Goal: Navigation & Orientation: Find specific page/section

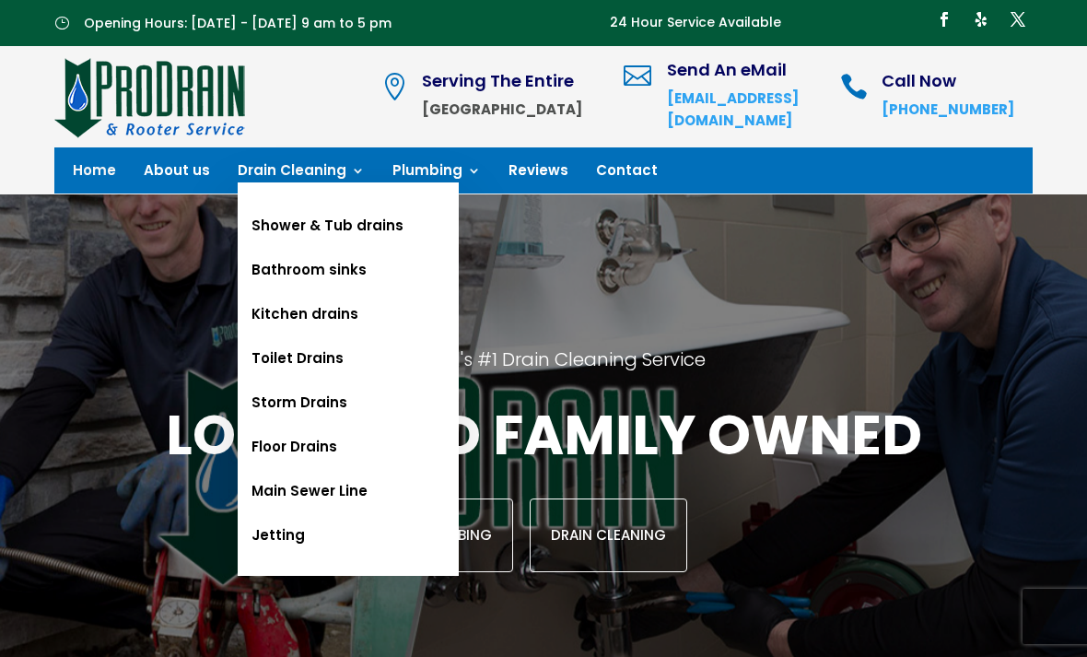
click at [325, 488] on link "Main Sewer Line" at bounding box center [348, 491] width 221 height 44
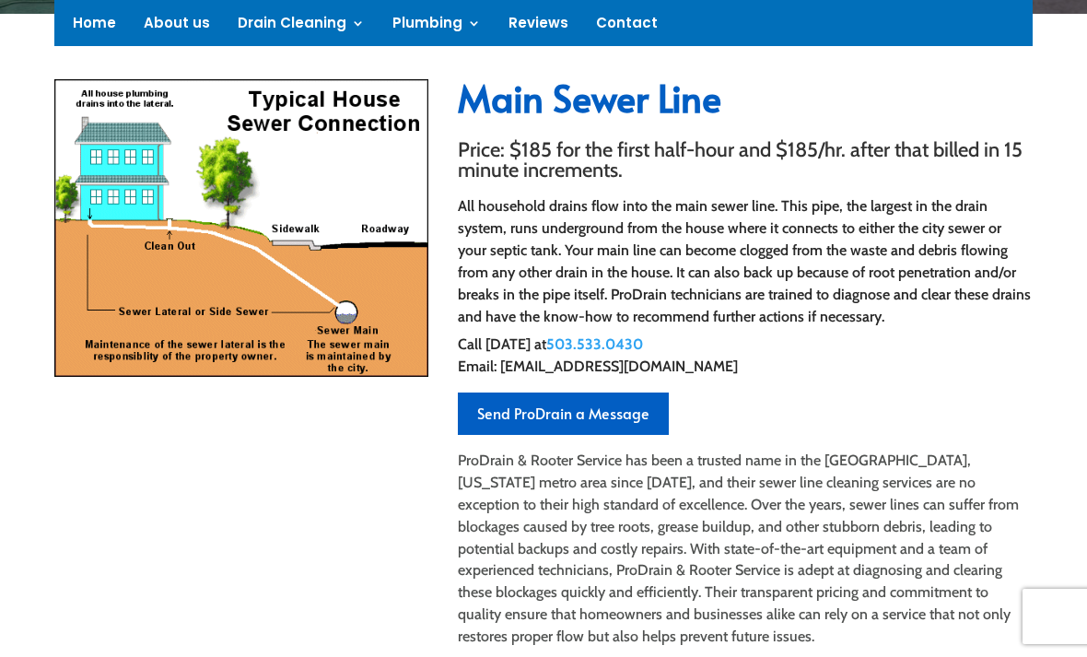
scroll to position [551, 0]
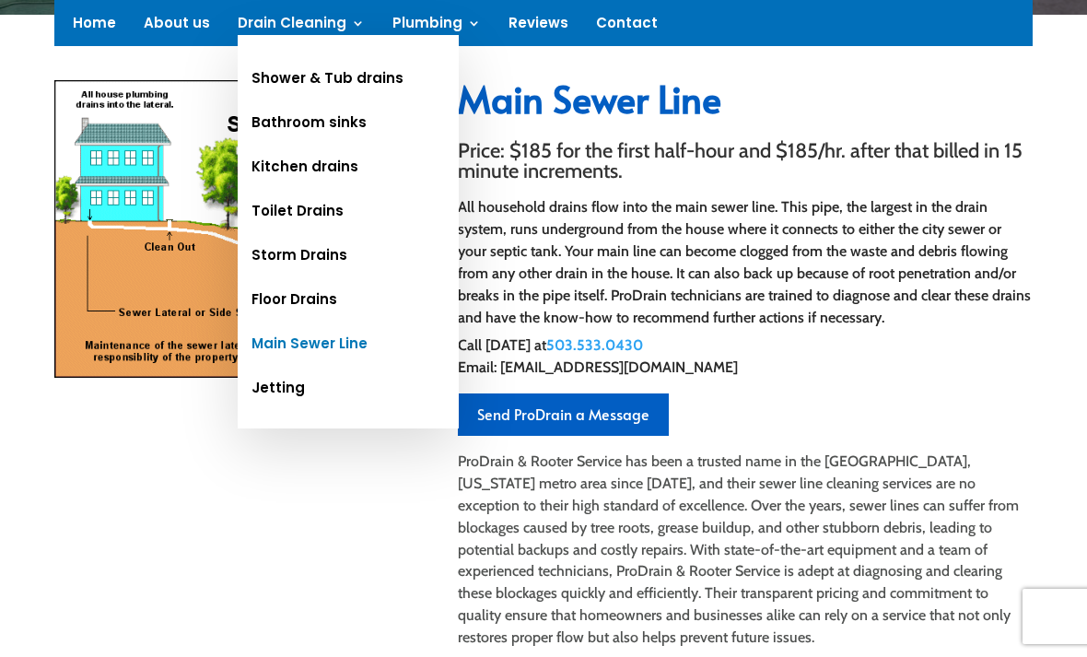
click at [363, 84] on link "Shower & Tub drains" at bounding box center [348, 78] width 221 height 44
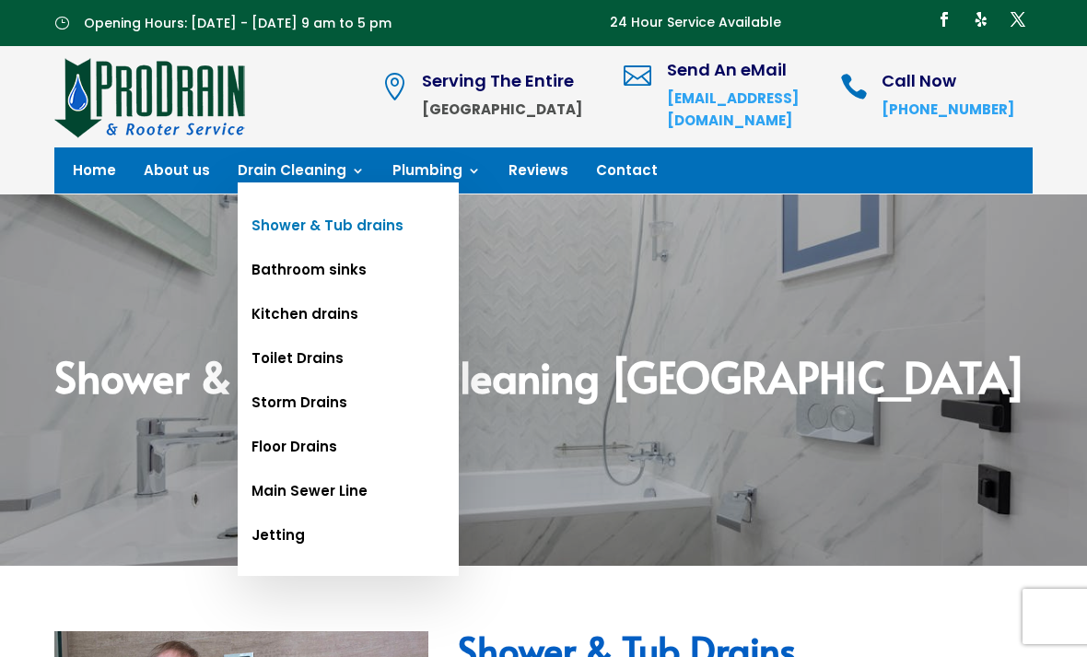
click at [272, 542] on link "Jetting" at bounding box center [348, 535] width 221 height 44
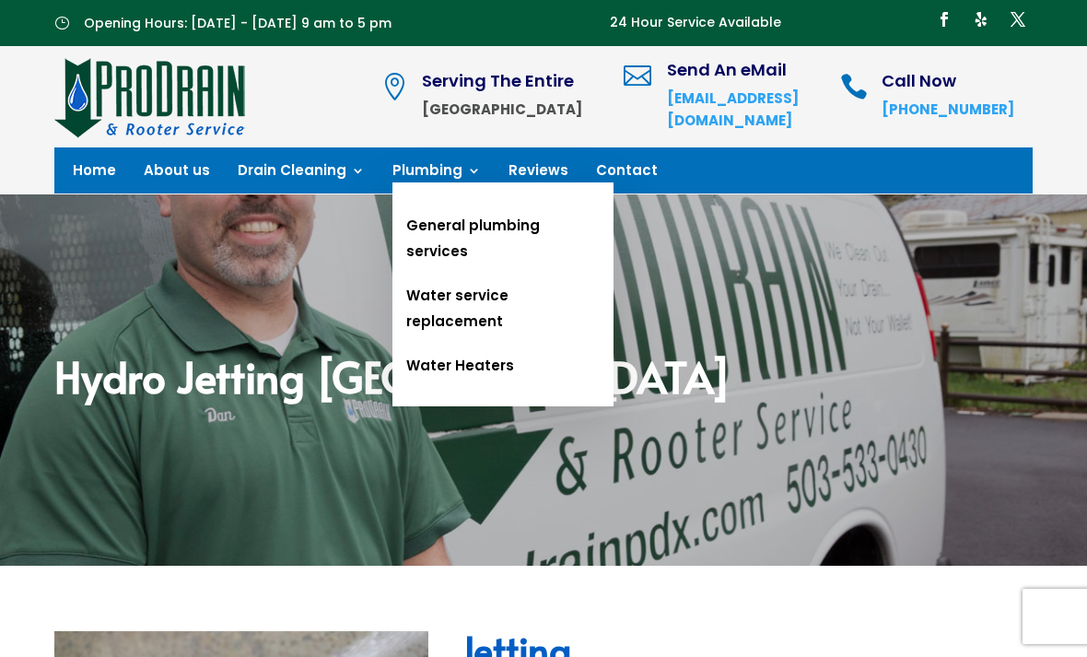
click at [474, 344] on link "Water Heaters" at bounding box center [502, 366] width 221 height 44
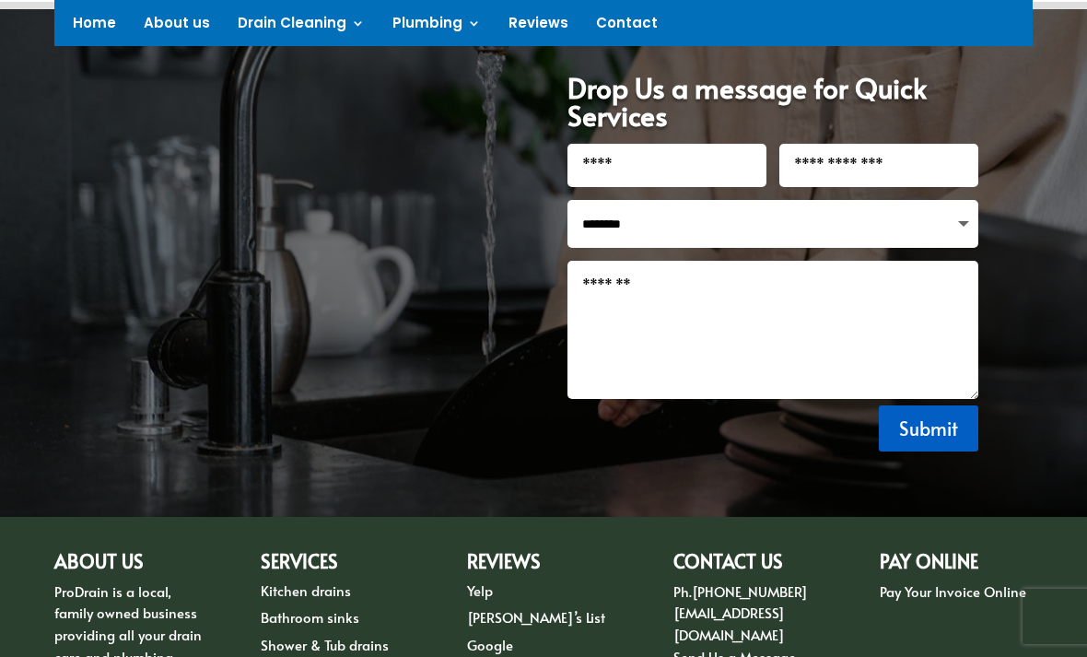
scroll to position [1502, 0]
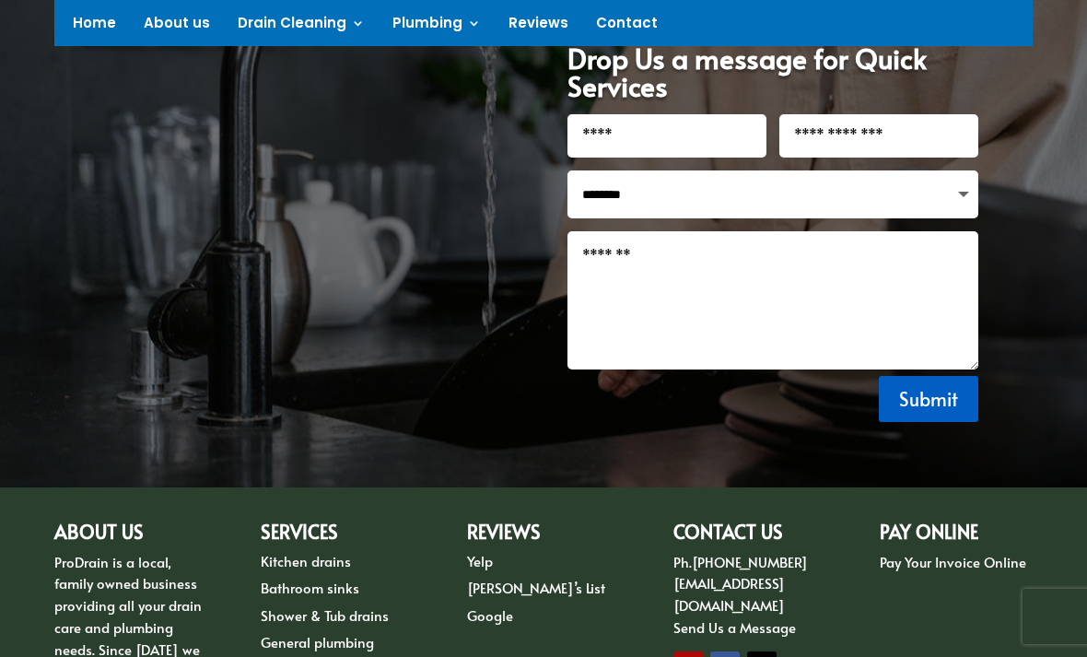
click at [617, 26] on link "Contact" at bounding box center [627, 27] width 62 height 20
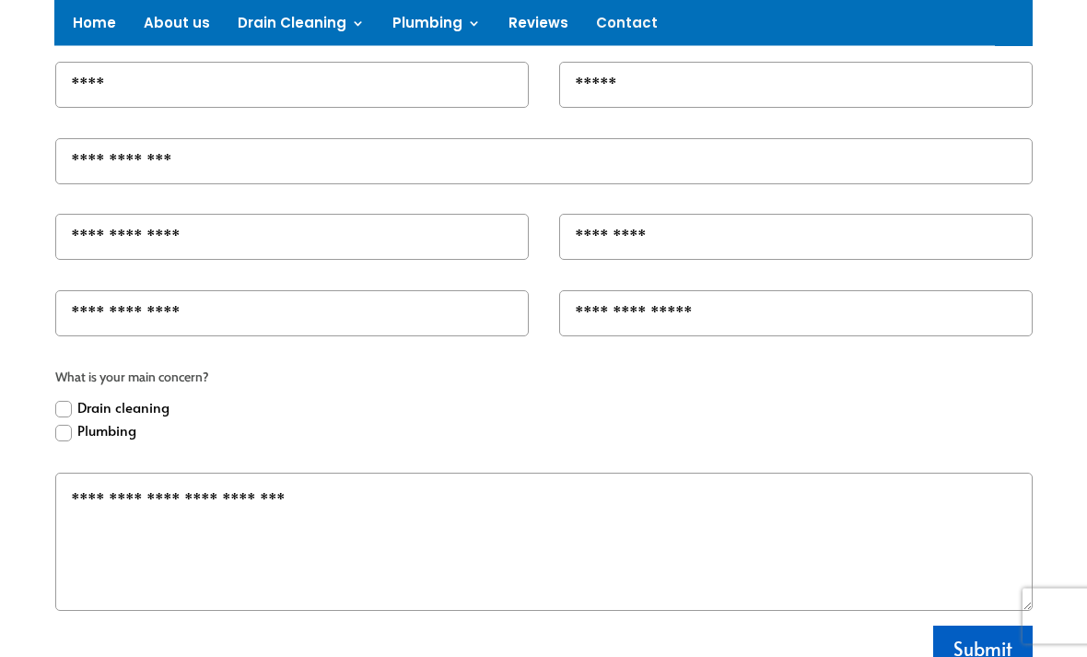
scroll to position [802, 0]
click at [64, 417] on icon at bounding box center [63, 409] width 17 height 17
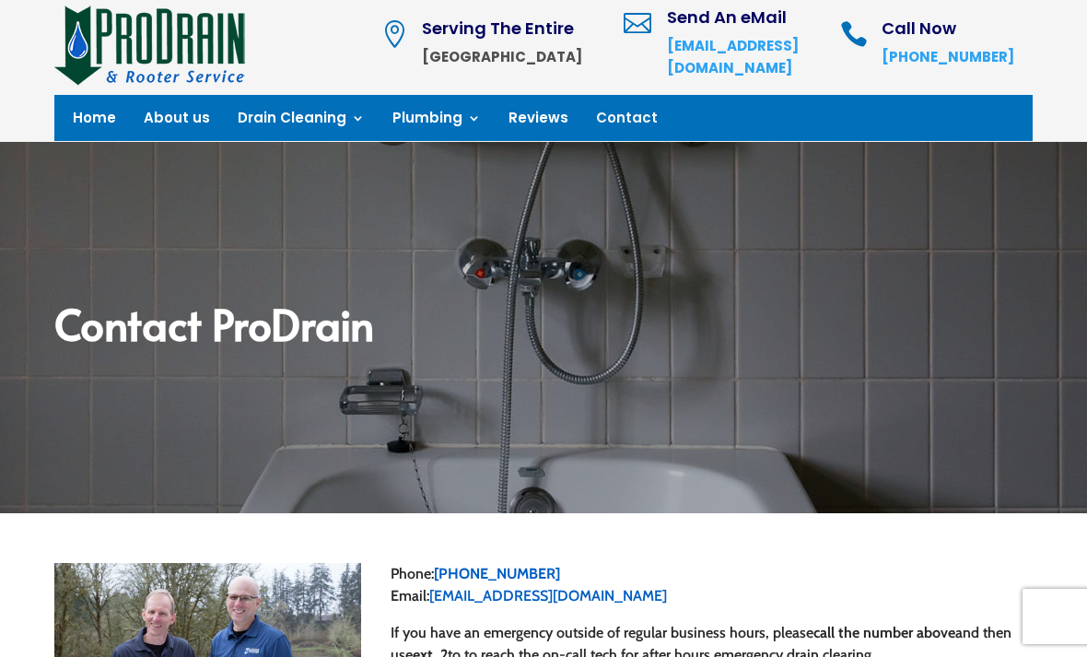
scroll to position [0, 0]
